Goal: Information Seeking & Learning: Learn about a topic

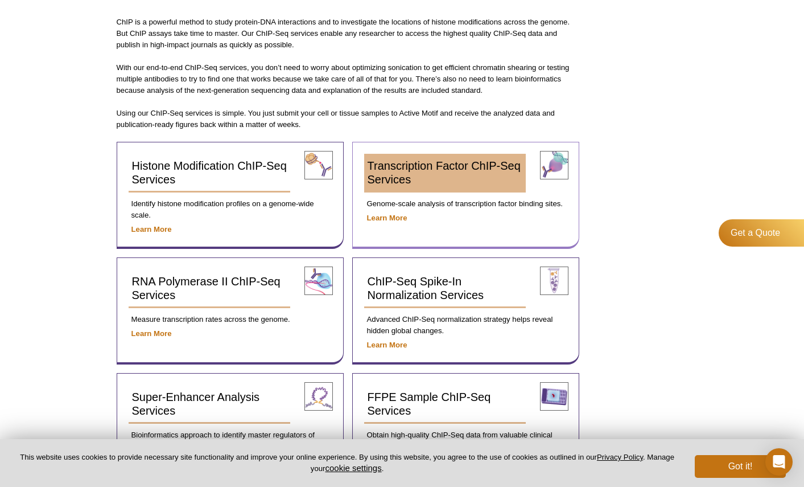
scroll to position [339, 0]
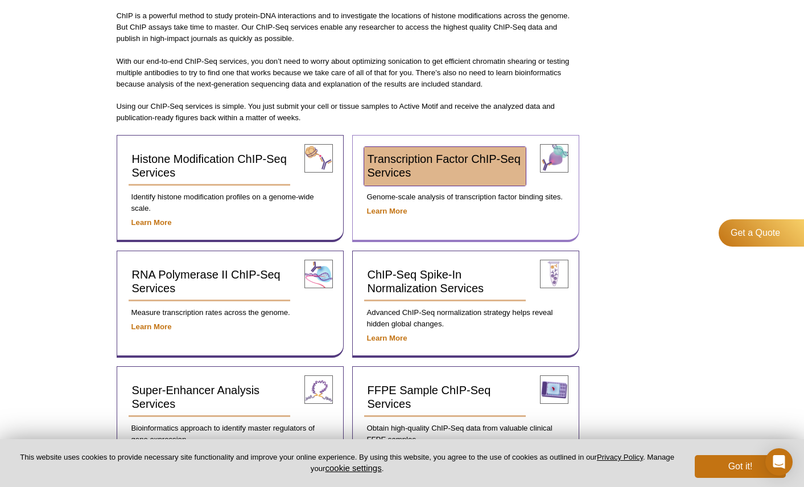
click at [465, 162] on link "Transcription Factor ChIP-Seq Services" at bounding box center [445, 166] width 162 height 39
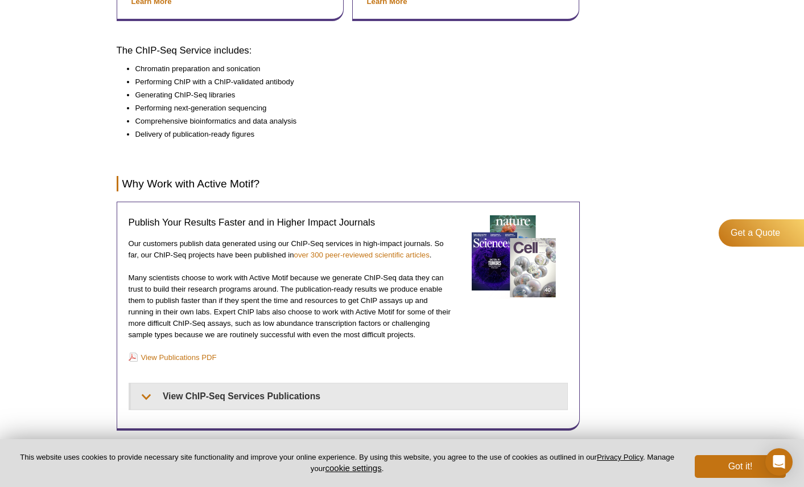
scroll to position [876, 0]
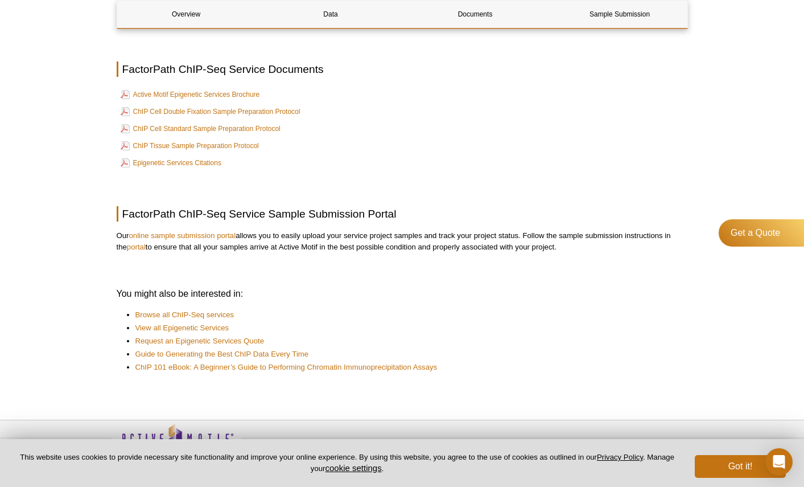
scroll to position [720, 0]
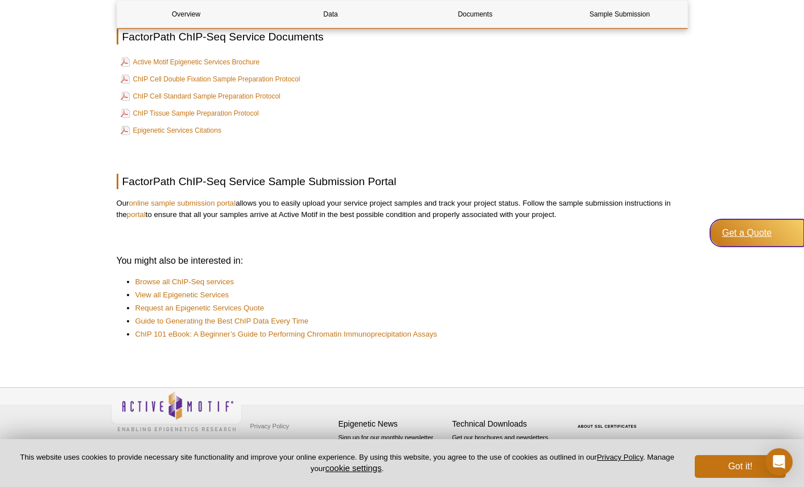
click at [752, 239] on div "Get a Quote" at bounding box center [757, 232] width 94 height 27
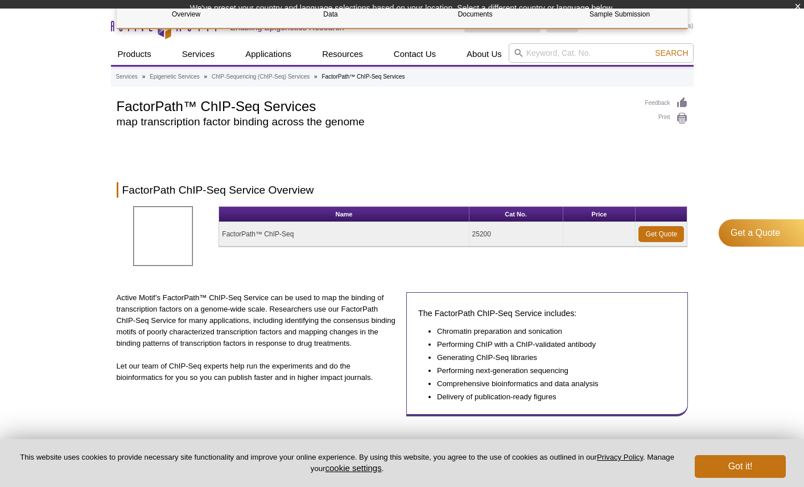
scroll to position [679, 0]
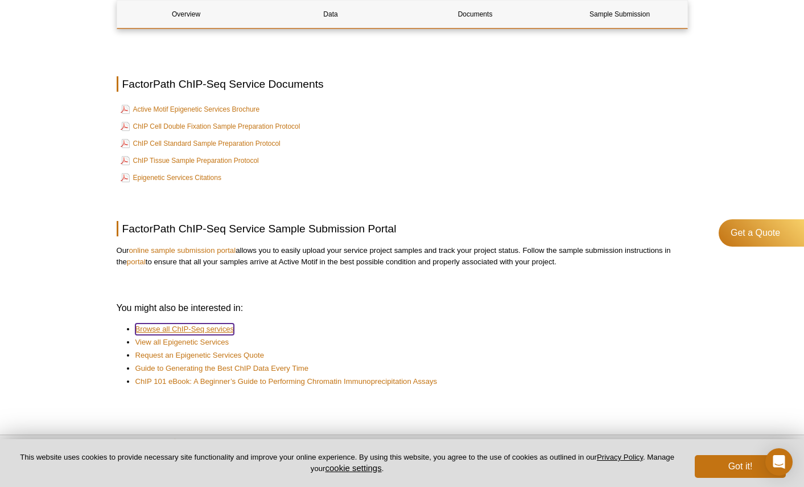
click at [225, 323] on link "Browse all ChIP-Seq services" at bounding box center [184, 328] width 99 height 11
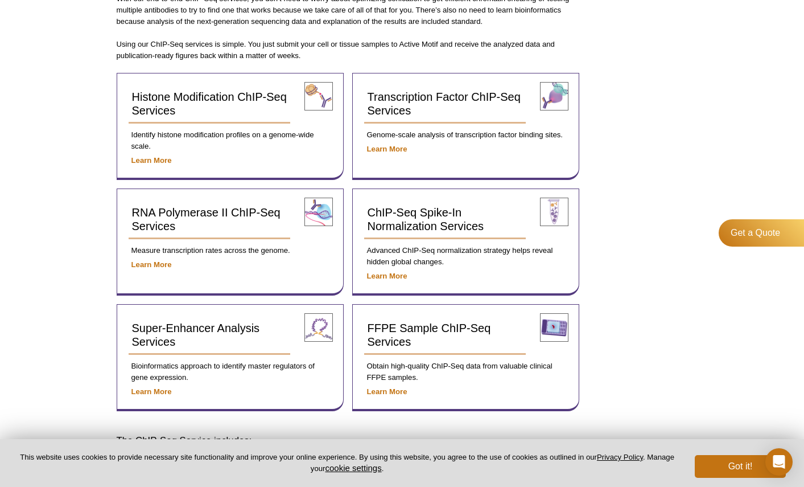
scroll to position [378, 0]
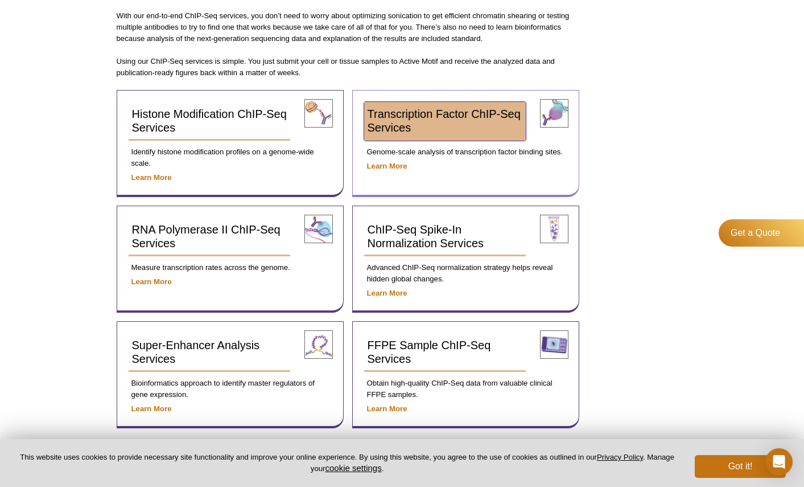
click at [422, 113] on span "Transcription Factor ChIP-Seq Services" at bounding box center [444, 121] width 153 height 26
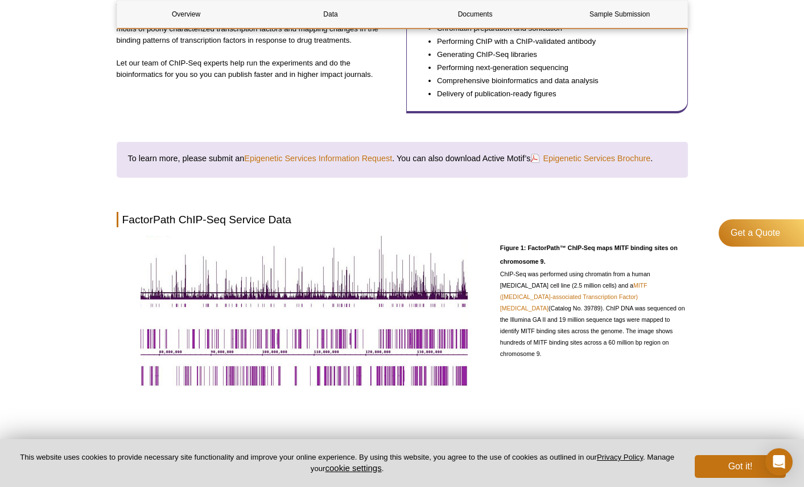
scroll to position [291, 0]
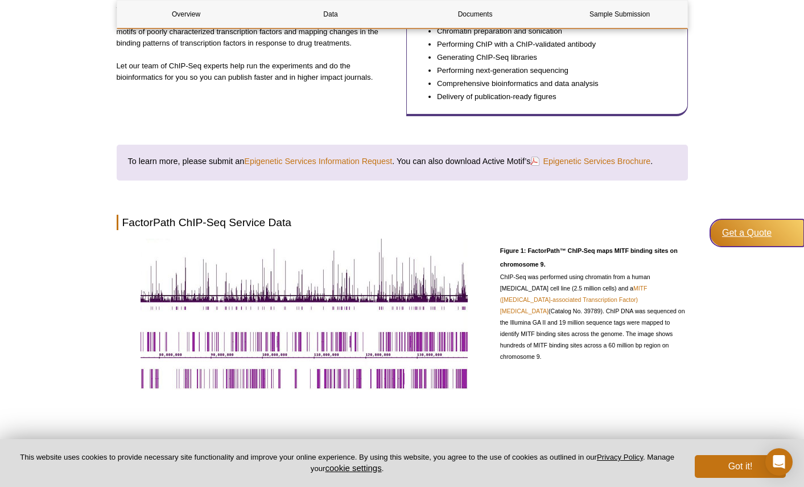
click at [751, 236] on div "Get a Quote" at bounding box center [757, 232] width 94 height 27
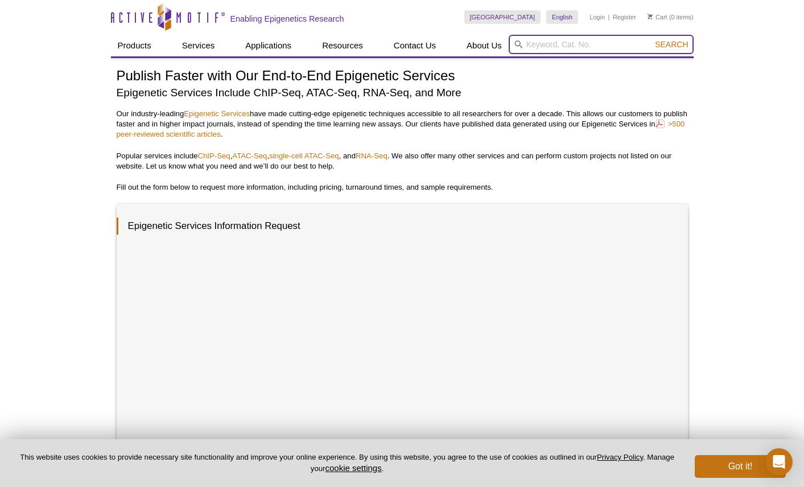
click at [551, 51] on input "search" at bounding box center [601, 44] width 185 height 19
type input "bap1"
click at [652, 39] on button "Search" at bounding box center [672, 44] width 40 height 10
